Goal: Task Accomplishment & Management: Manage account settings

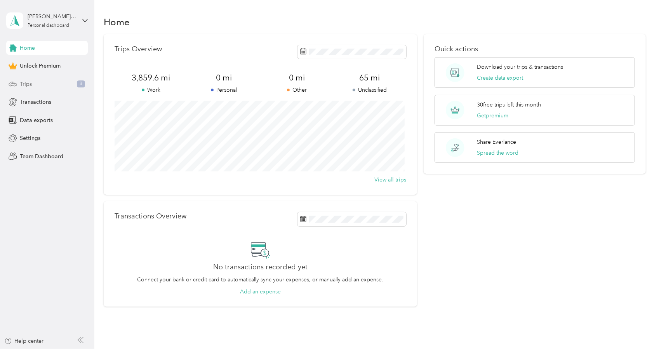
click at [25, 85] on span "Trips" at bounding box center [26, 84] width 12 height 8
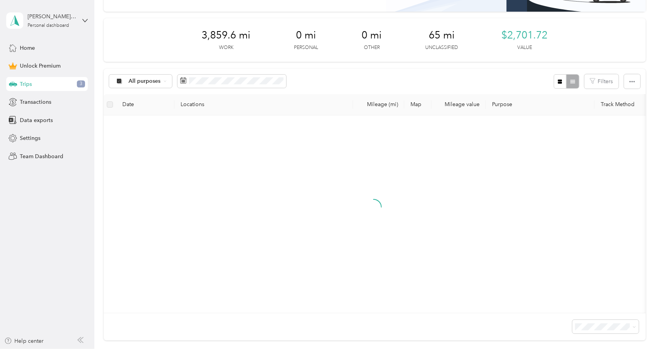
scroll to position [117, 0]
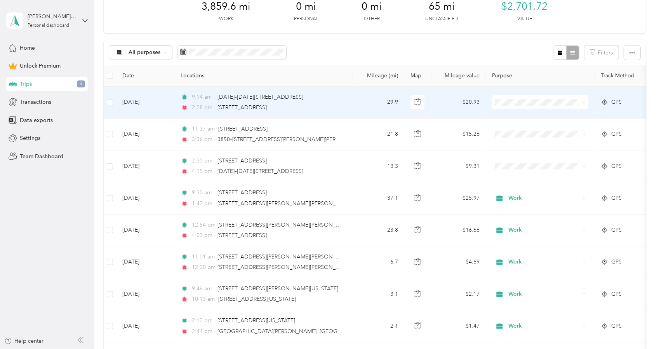
click at [362, 112] on td "29.9" at bounding box center [378, 103] width 51 height 32
